Goal: Transaction & Acquisition: Book appointment/travel/reservation

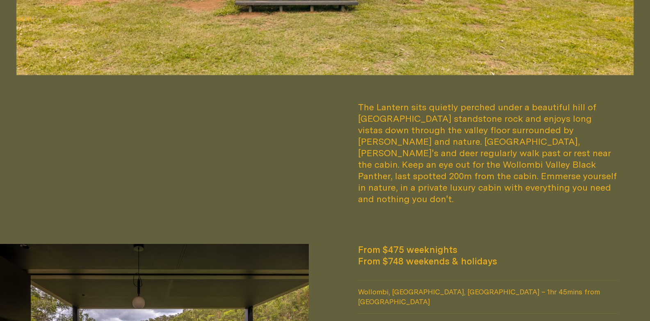
scroll to position [492, 0]
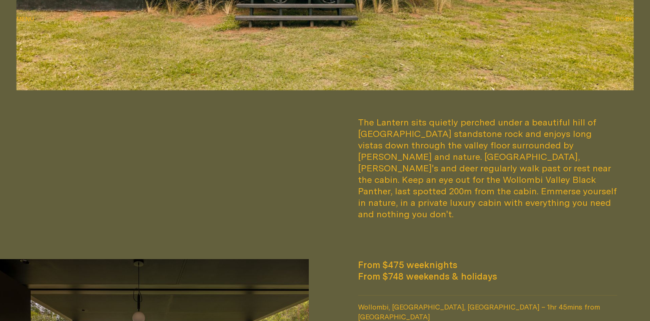
drag, startPoint x: 356, startPoint y: 250, endPoint x: 466, endPoint y: 252, distance: 110.3
click at [467, 259] on span "From $475 weeknights" at bounding box center [488, 264] width 260 height 11
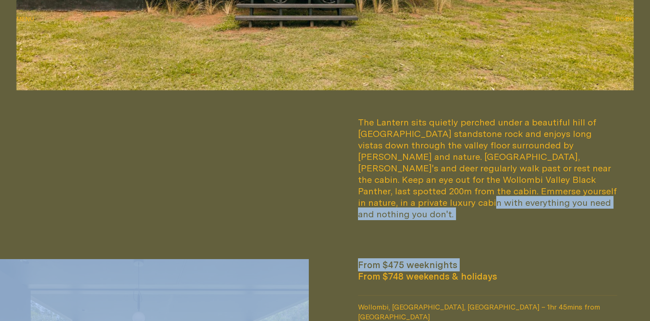
drag, startPoint x: 467, startPoint y: 251, endPoint x: 368, endPoint y: 246, distance: 98.5
click at [368, 246] on div "The Lantern sits quietly perched under a beautiful hill of [GEOGRAPHIC_DATA] st…" at bounding box center [325, 135] width 650 height 784
click at [368, 246] on div "The Lantern sits quietly perched under a beautiful hill of [GEOGRAPHIC_DATA] st…" at bounding box center [325, 1] width 650 height 516
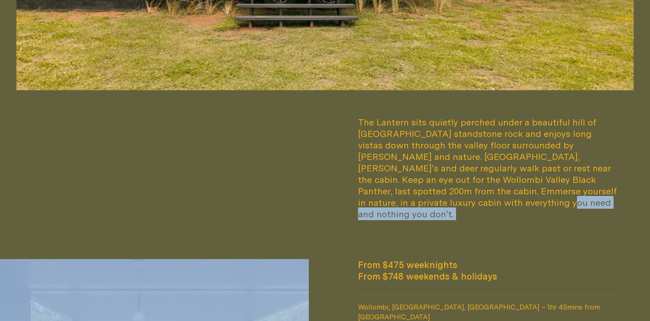
drag, startPoint x: 359, startPoint y: 250, endPoint x: 498, endPoint y: 246, distance: 139.1
click at [498, 246] on div "The Lantern sits quietly perched under a beautiful hill of [GEOGRAPHIC_DATA] st…" at bounding box center [325, 135] width 650 height 784
click at [498, 246] on div "The Lantern sits quietly perched under a beautiful hill of [GEOGRAPHIC_DATA] st…" at bounding box center [325, 1] width 650 height 516
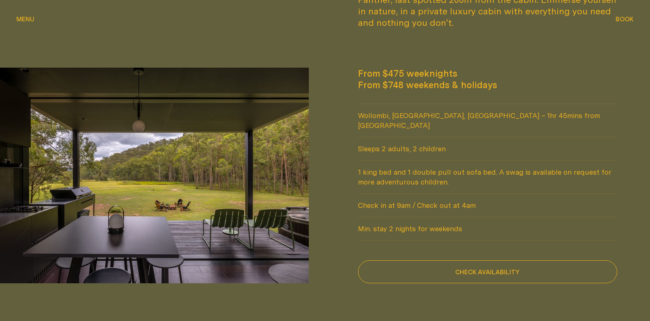
scroll to position [697, 0]
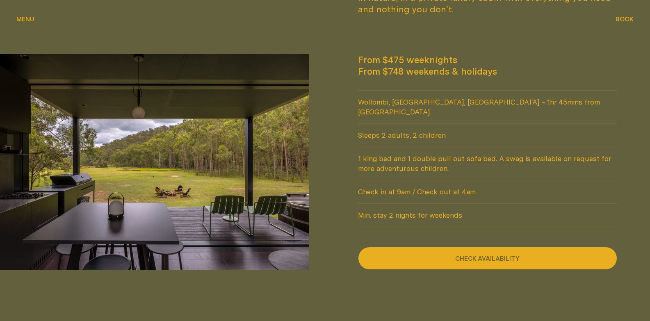
click at [495, 247] on button "Check availability" at bounding box center [488, 258] width 260 height 23
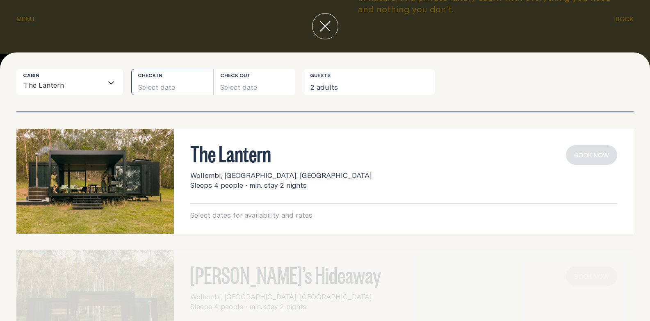
click at [172, 85] on button "Select date" at bounding box center [172, 82] width 82 height 26
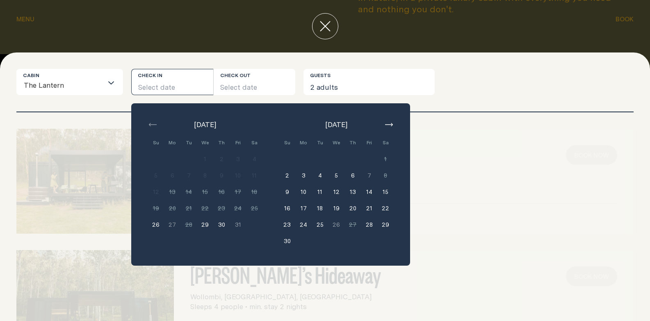
click at [388, 123] on icon "button" at bounding box center [389, 124] width 8 height 3
click at [154, 125] on icon "button" at bounding box center [153, 124] width 8 height 3
